Goal: Obtain resource: Obtain resource

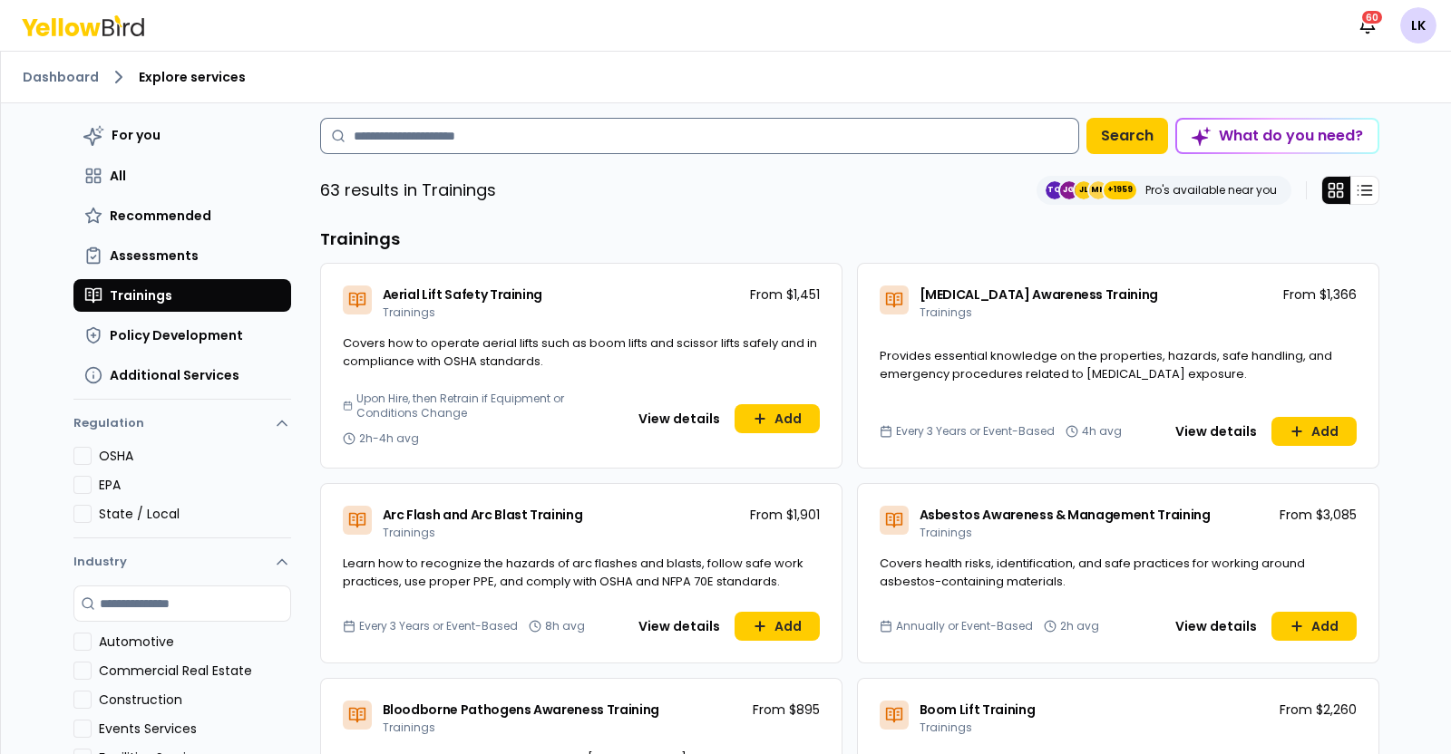
click at [490, 146] on input at bounding box center [699, 136] width 759 height 36
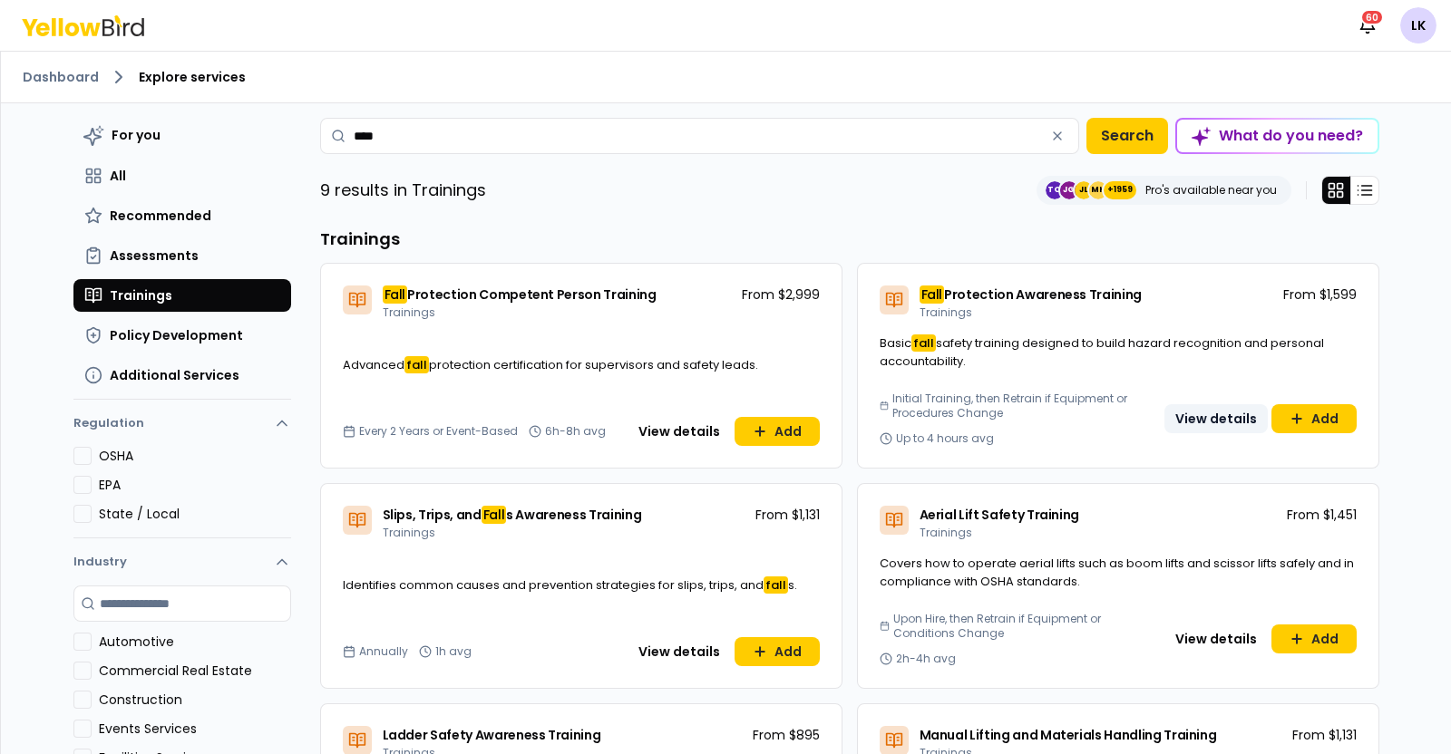
type input "****"
click at [1213, 418] on button "View details" at bounding box center [1215, 418] width 103 height 29
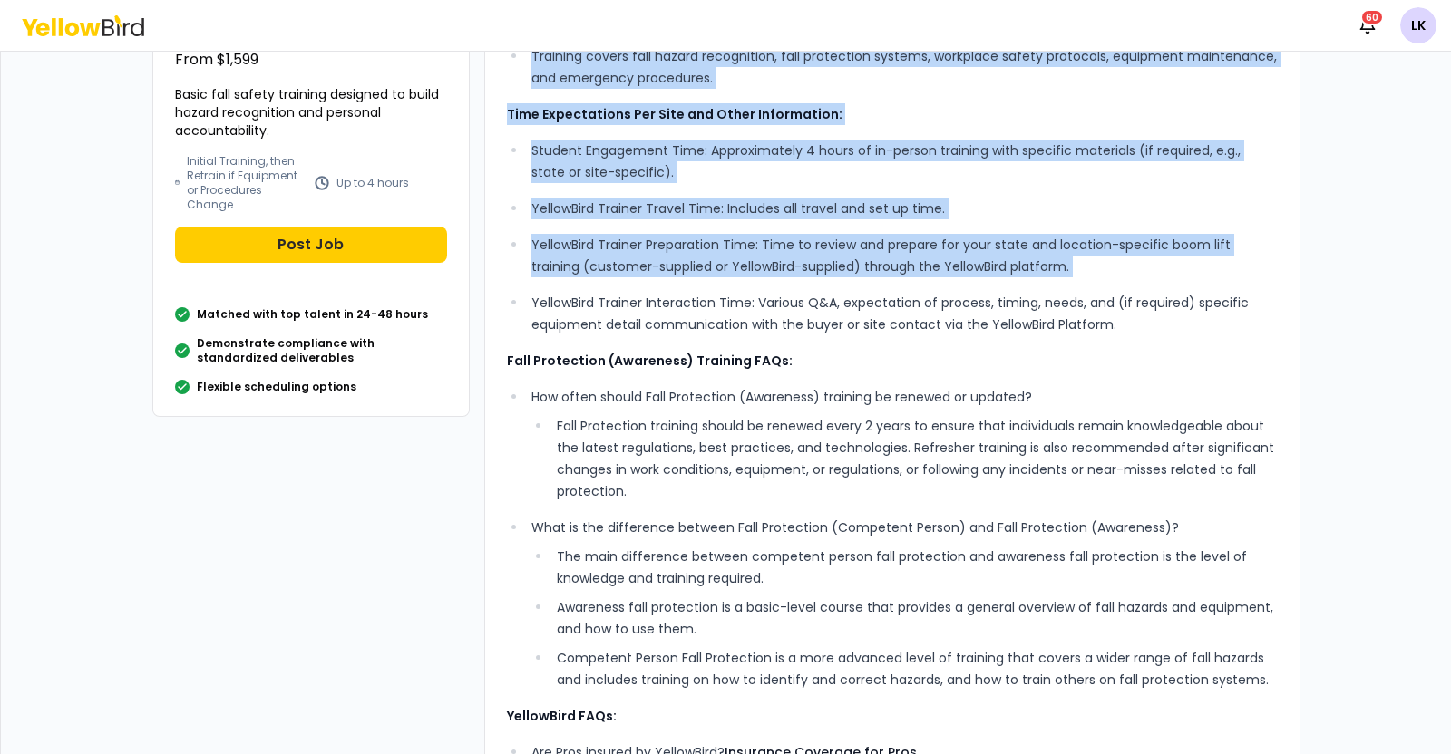
scroll to position [340, 0]
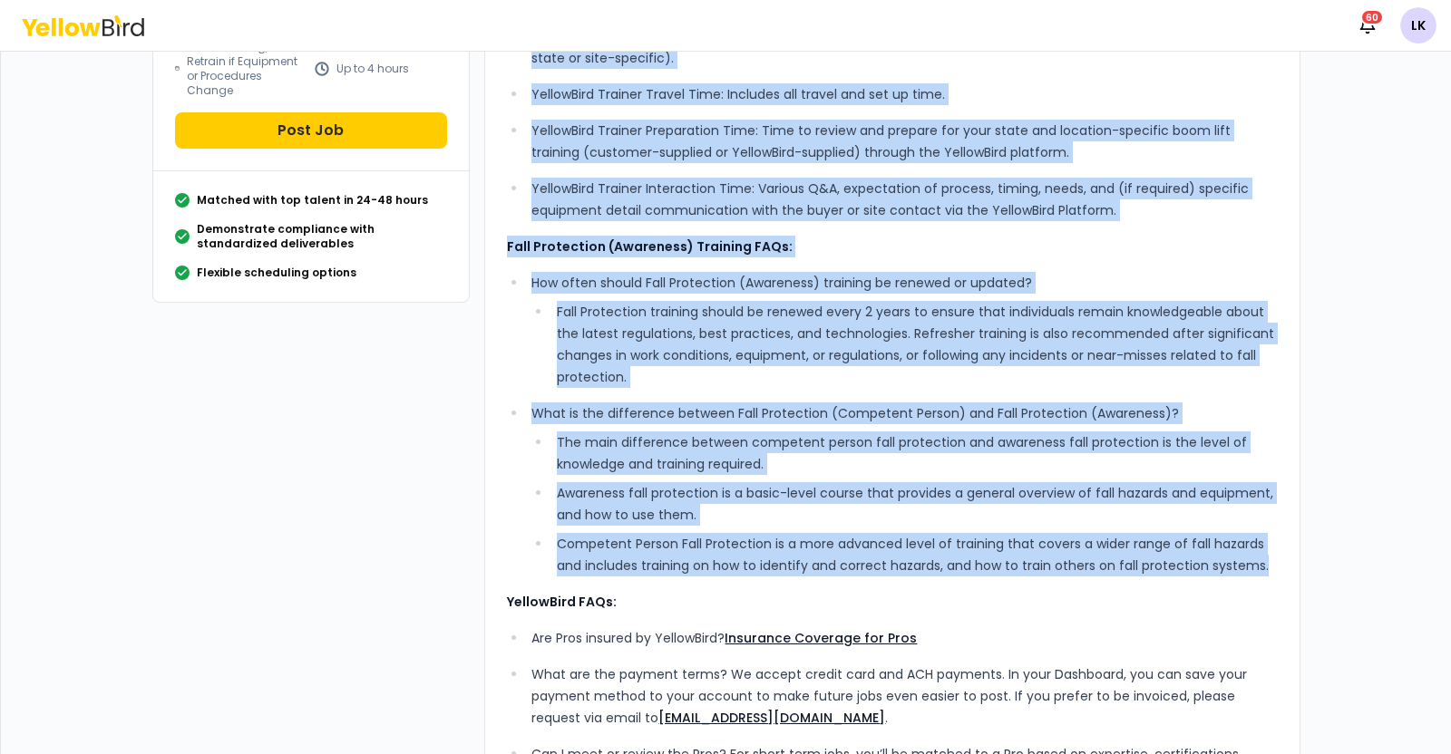
drag, startPoint x: 497, startPoint y: 153, endPoint x: 1006, endPoint y: 433, distance: 581.4
click at [1283, 568] on div "What’s Included: Comprehensive, experienced, standards-based instruction, ensur…" at bounding box center [892, 333] width 816 height 1111
copy div "Lore’i Dolorsit: Ametconsectet, adipiscinge, seddoeius-tempo incididuntu, labor…"
